Goal: Task Accomplishment & Management: Use online tool/utility

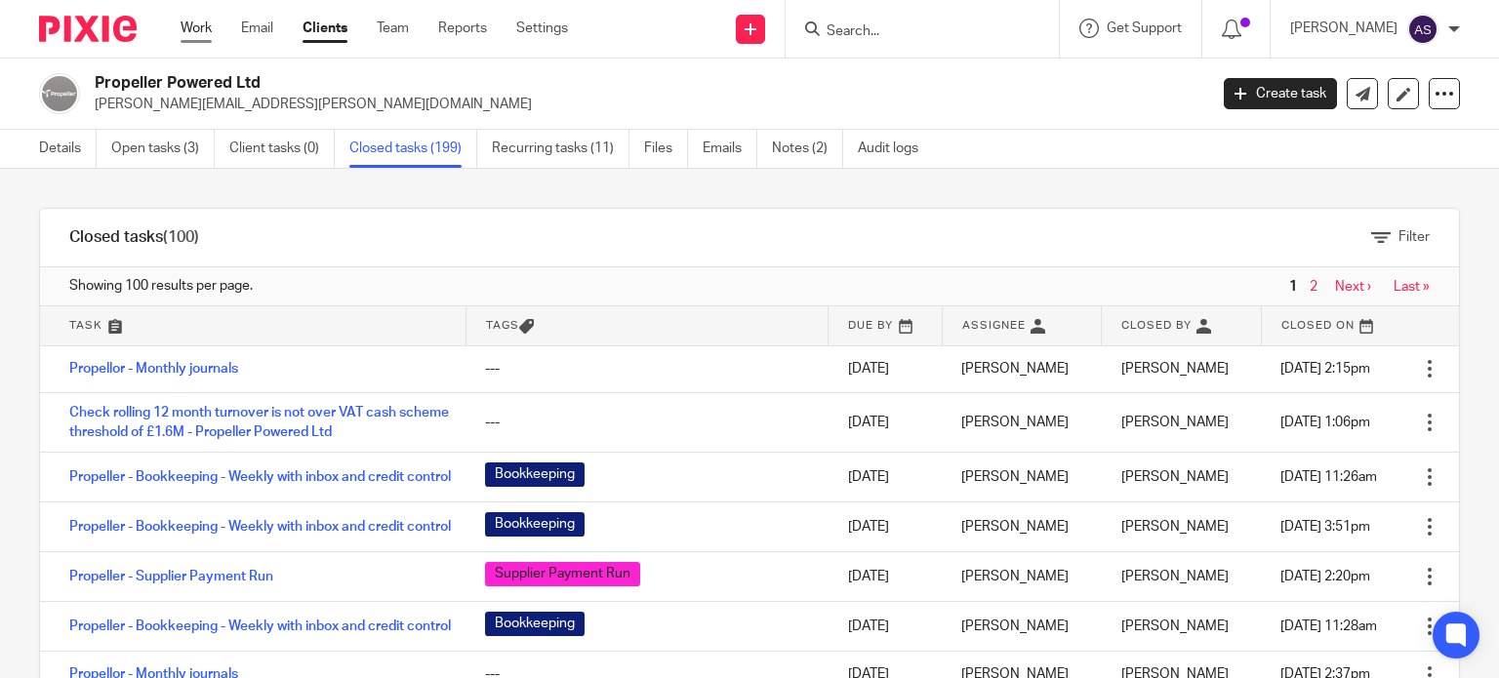
click at [207, 28] on link "Work" at bounding box center [196, 29] width 31 height 20
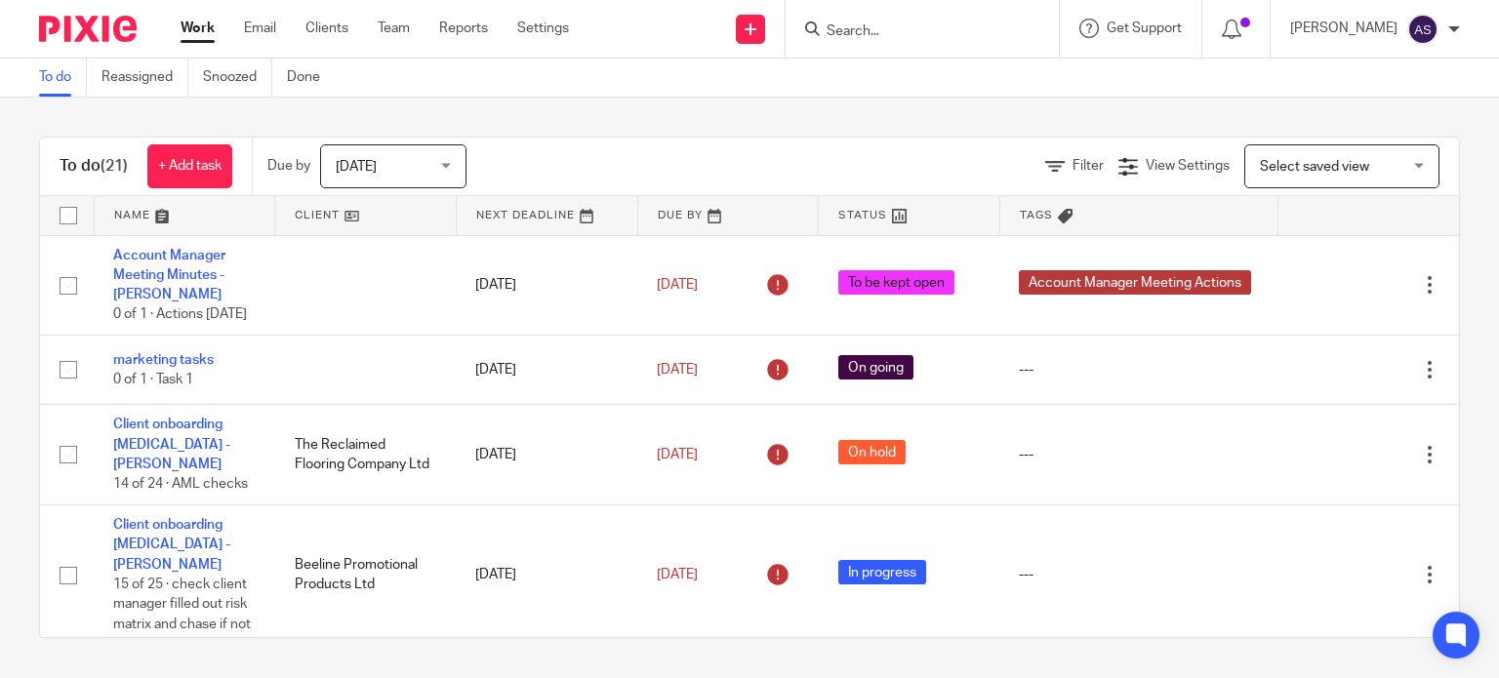
click at [189, 155] on link "+ Add task" at bounding box center [189, 166] width 85 height 44
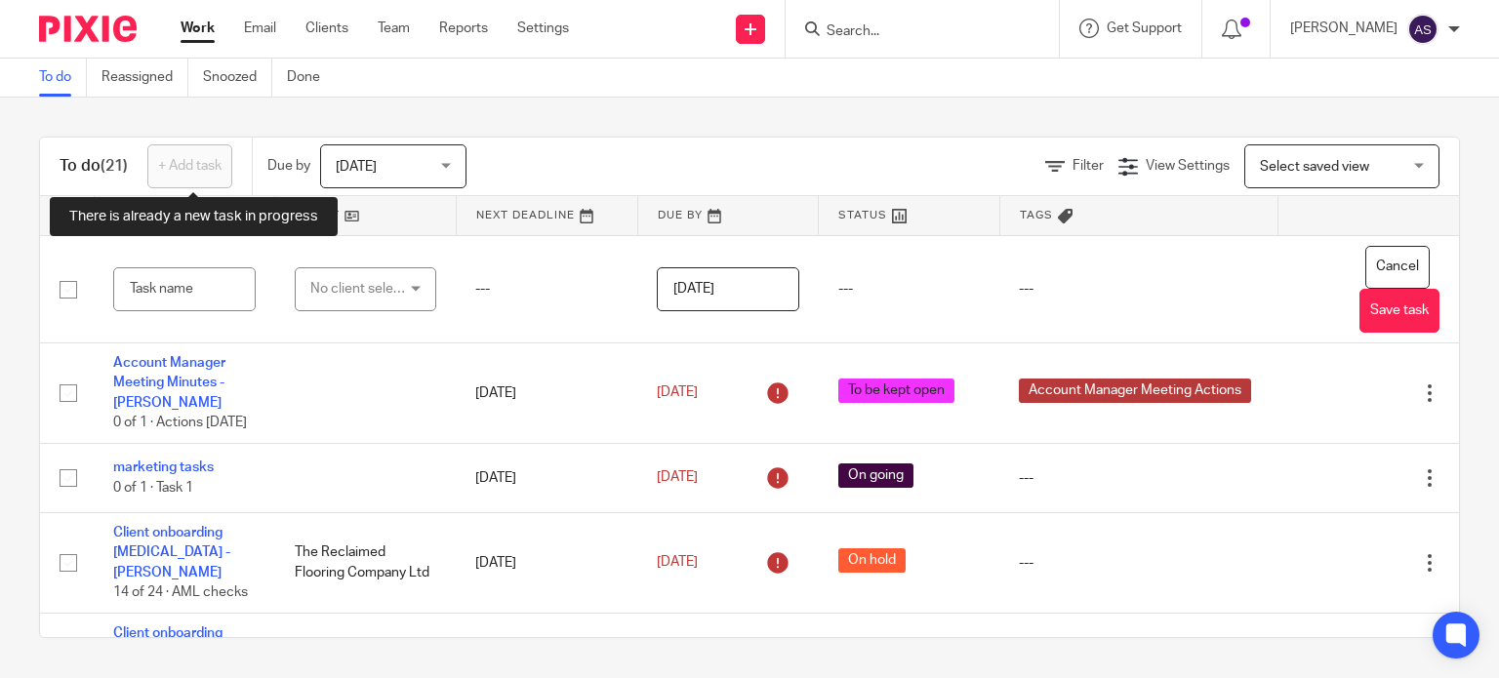
click at [206, 170] on link "+ Add task" at bounding box center [189, 166] width 85 height 44
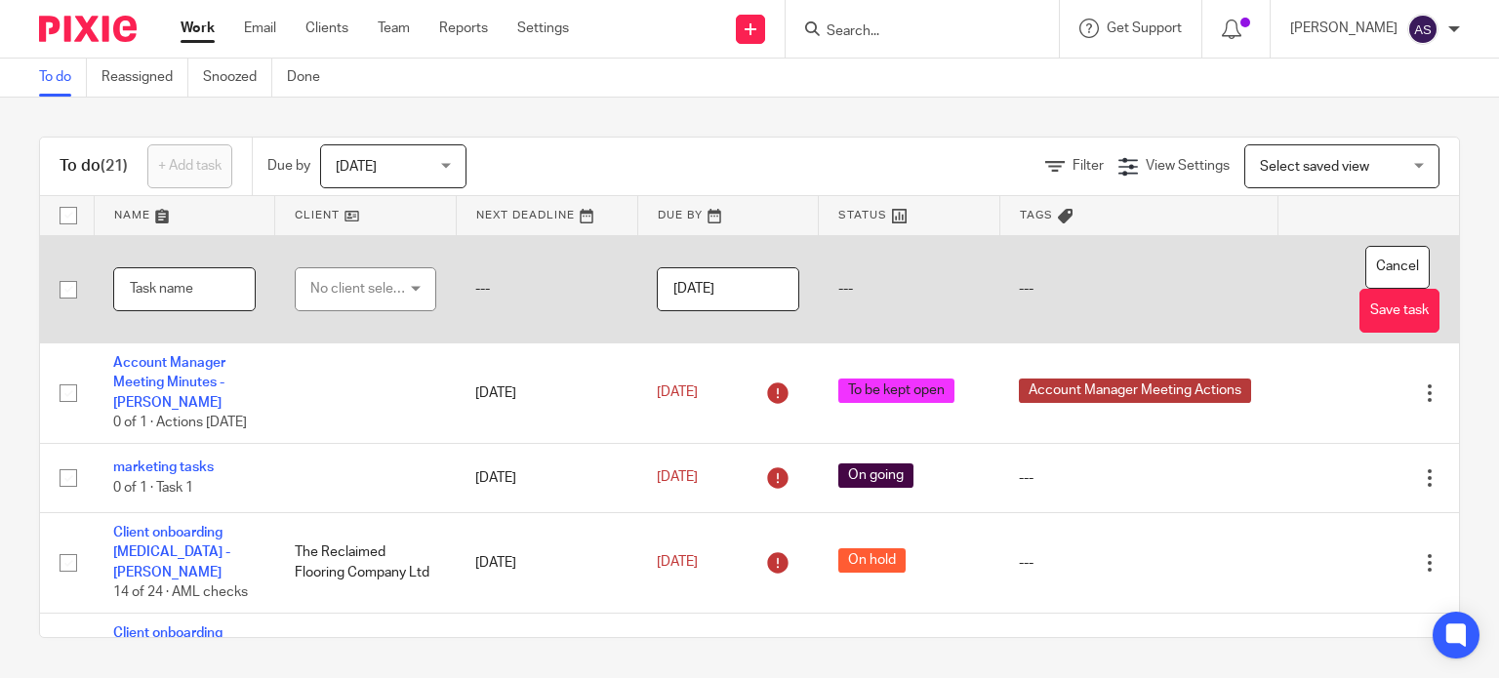
click at [195, 283] on input "text" at bounding box center [184, 289] width 143 height 44
type input "a"
type input "Add leads once socket working"
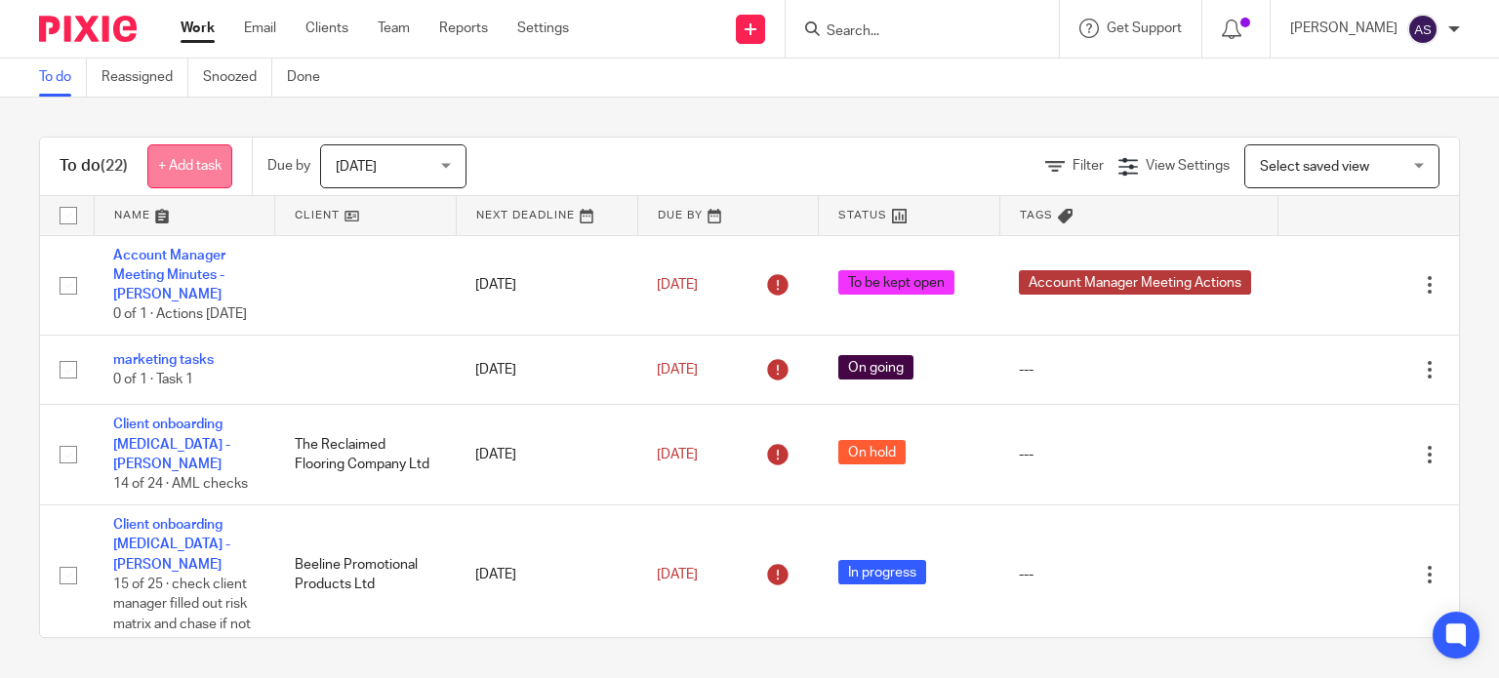
click at [178, 151] on link "+ Add task" at bounding box center [189, 166] width 85 height 44
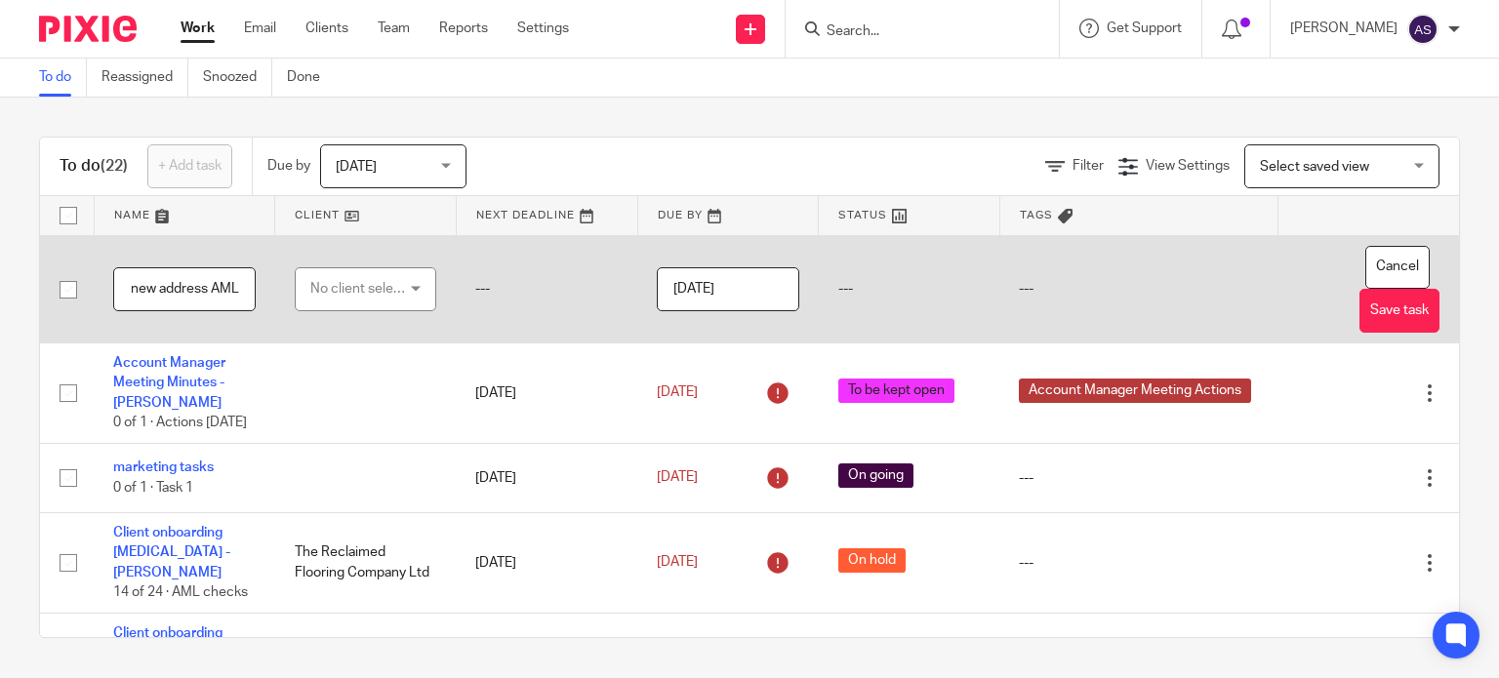
scroll to position [0, 64]
type input "Need Jo new address AML"
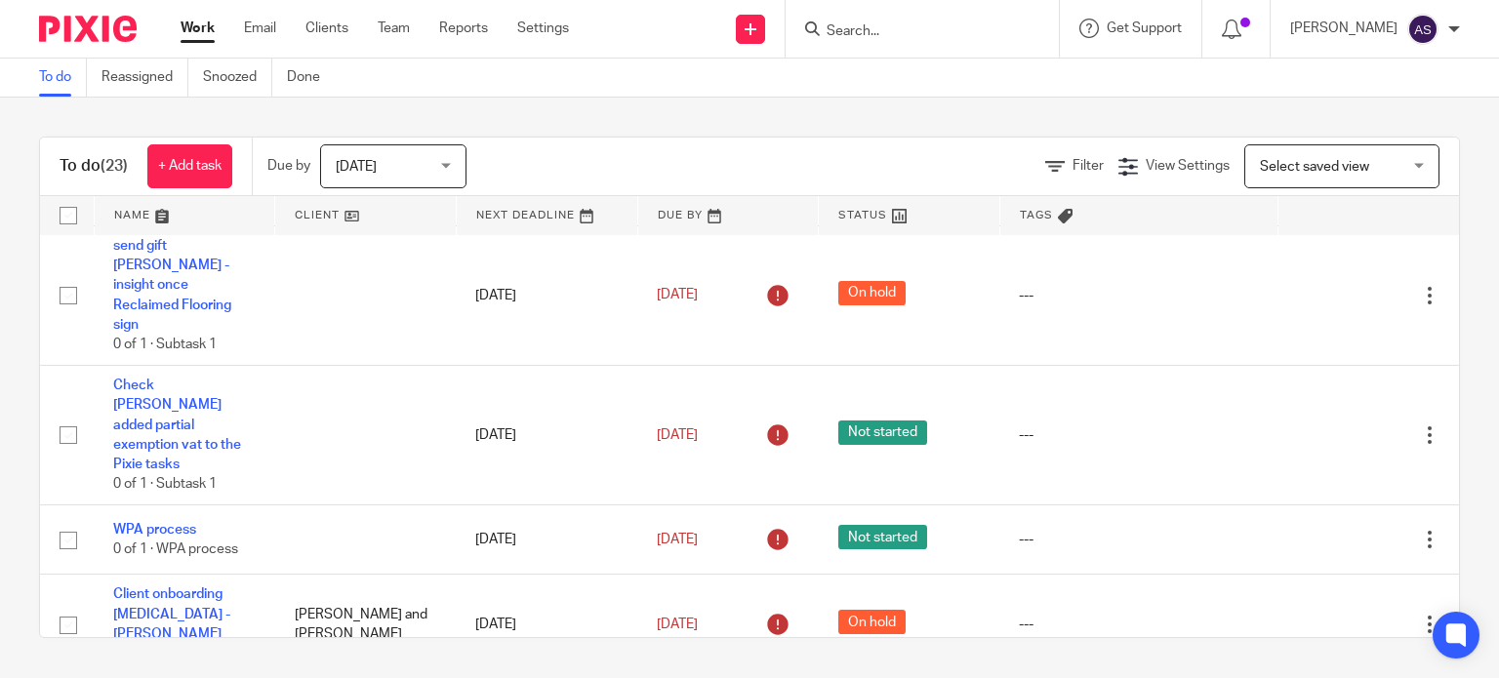
scroll to position [1847, 0]
